Goal: Information Seeking & Learning: Learn about a topic

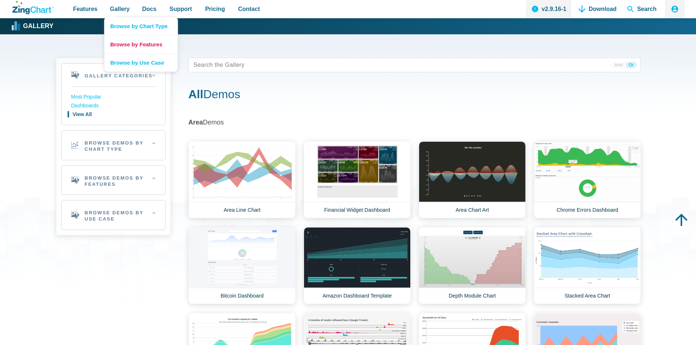
scroll to position [731, 0]
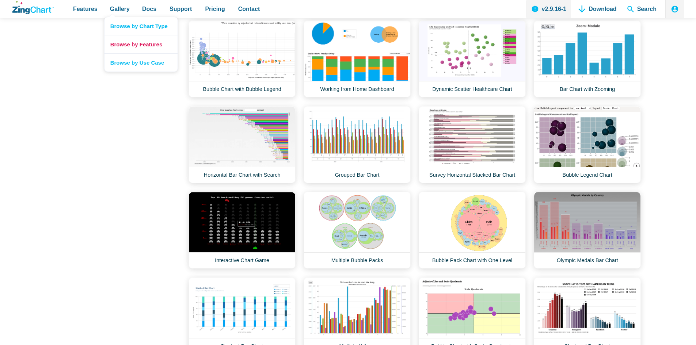
click at [129, 45] on link "Browse by Features" at bounding box center [140, 44] width 73 height 18
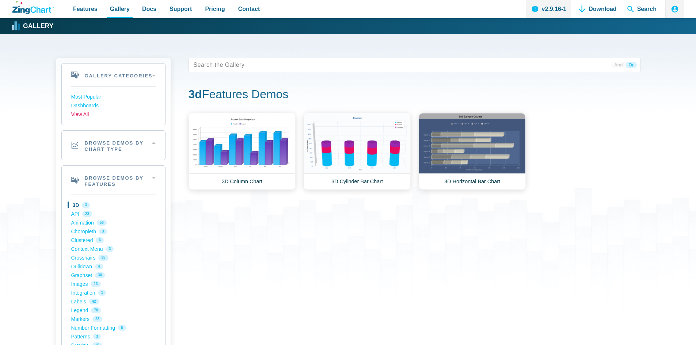
click at [84, 115] on link "View All" at bounding box center [113, 114] width 84 height 9
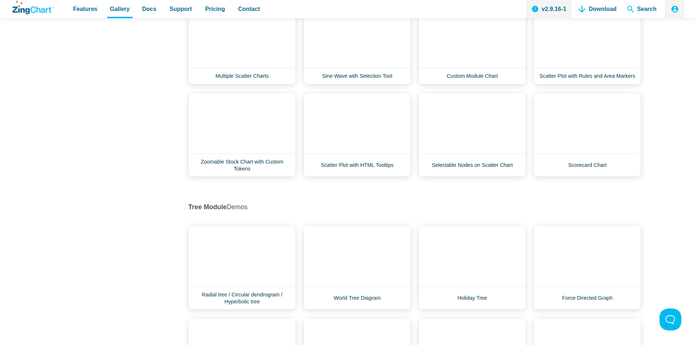
scroll to position [7052, 0]
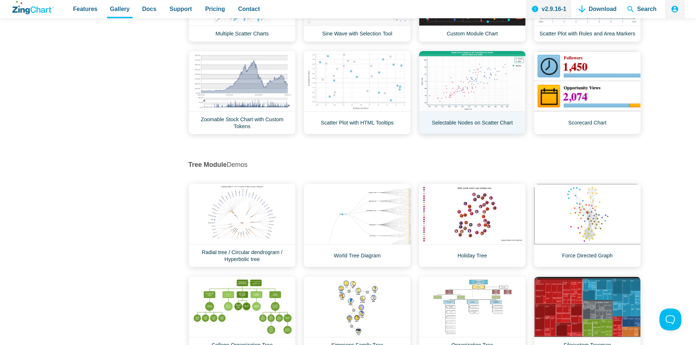
click at [472, 78] on link "Selectable Nodes on Scatter Chart" at bounding box center [472, 93] width 107 height 84
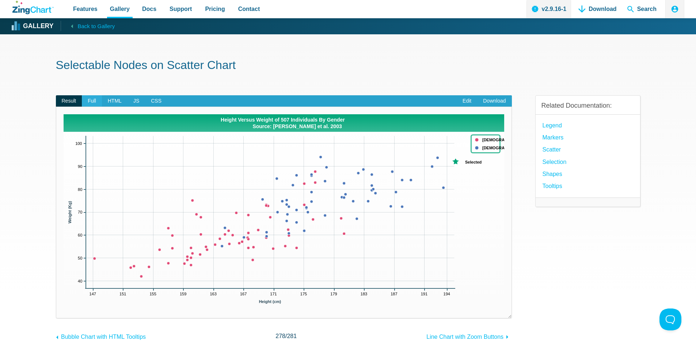
click at [91, 104] on span "Full" at bounding box center [92, 101] width 20 height 12
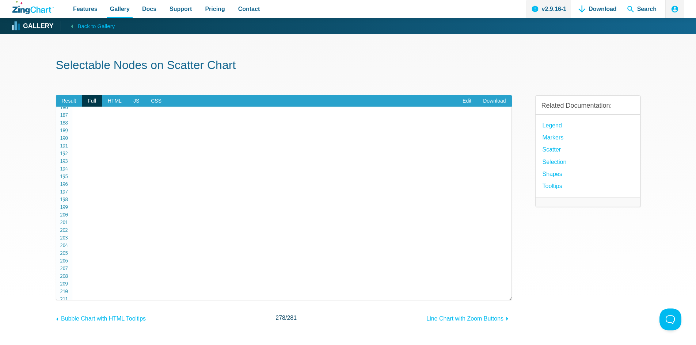
scroll to position [1315, 0]
drag, startPoint x: 94, startPoint y: 248, endPoint x: 147, endPoint y: 248, distance: 53.0
click at [67, 100] on span "Result" at bounding box center [69, 101] width 26 height 12
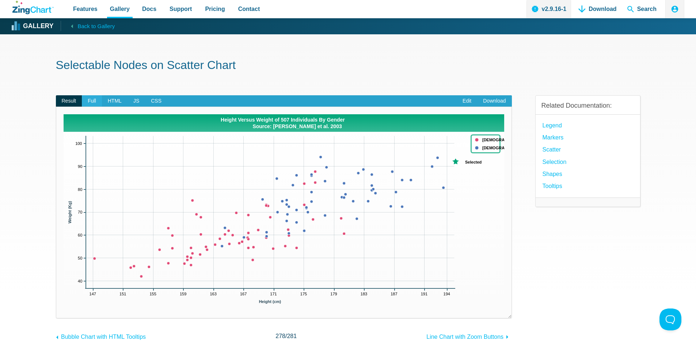
click at [94, 103] on span "Full" at bounding box center [92, 101] width 20 height 12
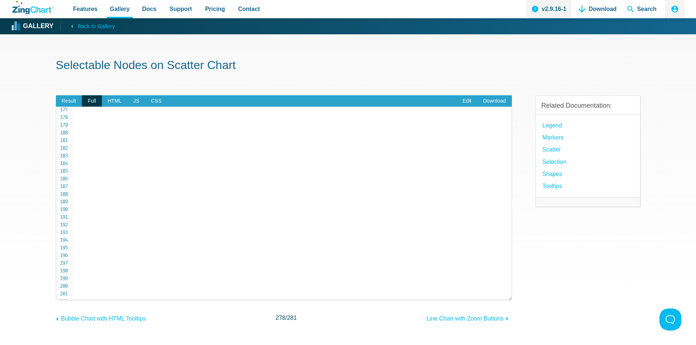
scroll to position [1352, 0]
drag, startPoint x: 148, startPoint y: 212, endPoint x: 89, endPoint y: 215, distance: 58.9
copy span "theme : 'classic' ,"
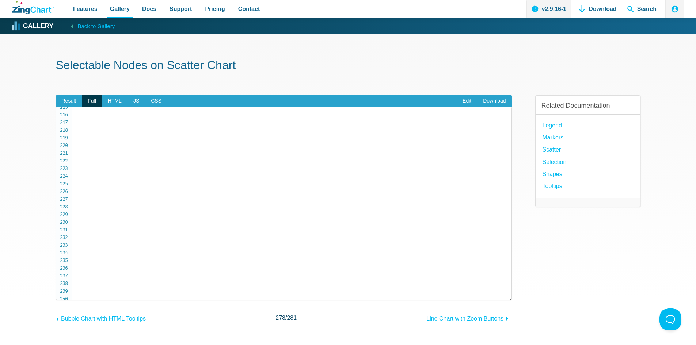
scroll to position [1681, 0]
click at [70, 103] on span "Result" at bounding box center [69, 101] width 26 height 12
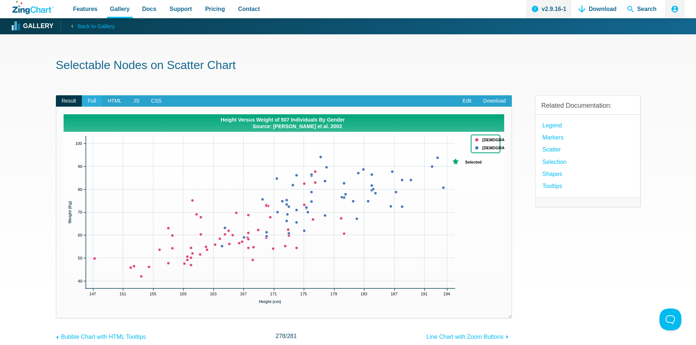
click at [92, 102] on span "Full" at bounding box center [92, 101] width 20 height 12
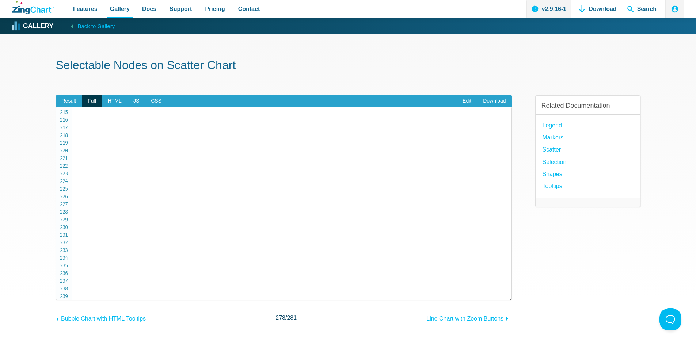
scroll to position [1651, 0]
